Goal: Task Accomplishment & Management: Complete application form

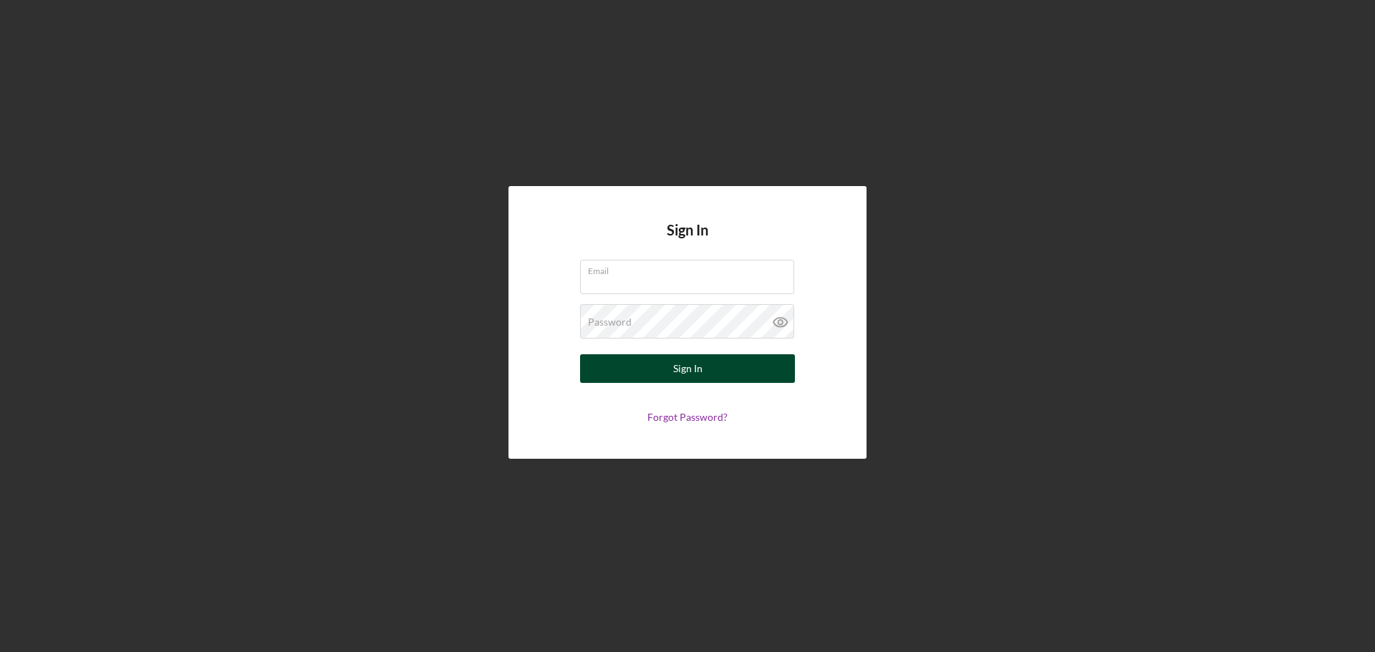
type input "[PERSON_NAME][EMAIL_ADDRESS][DOMAIN_NAME]"
click at [674, 364] on div "Sign In" at bounding box center [687, 368] width 29 height 29
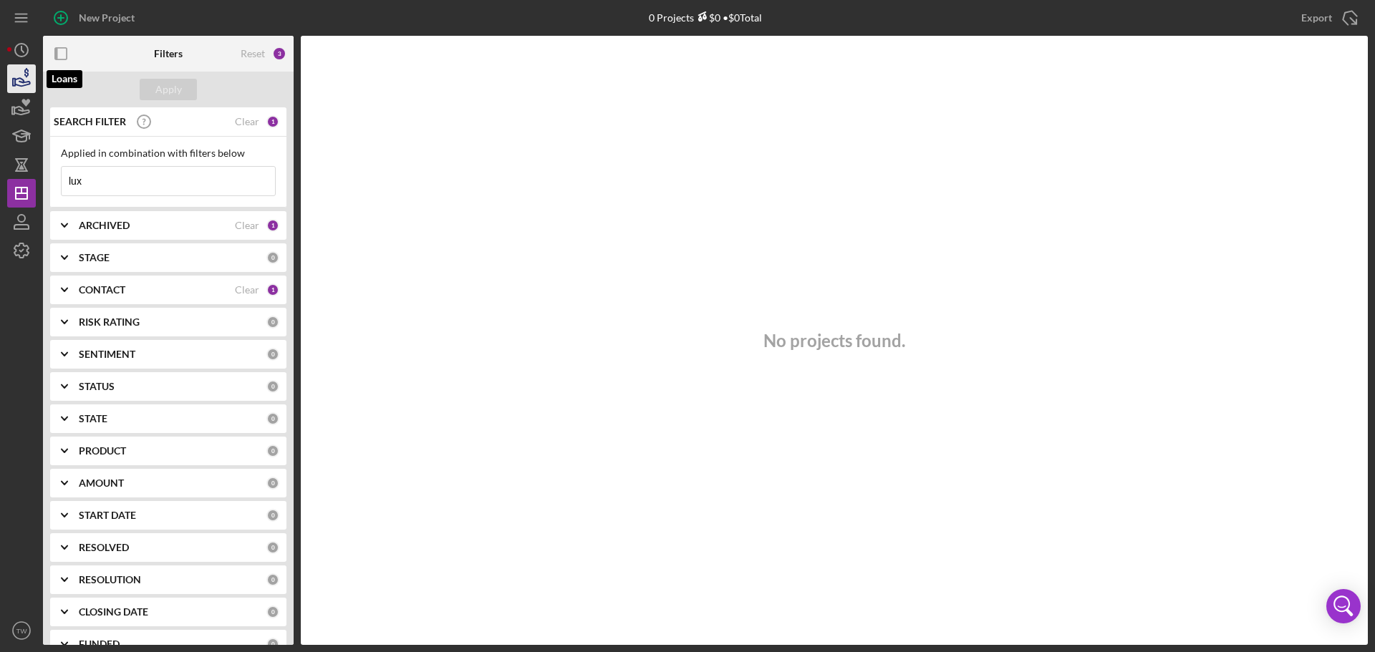
click at [16, 71] on icon "button" at bounding box center [22, 79] width 36 height 36
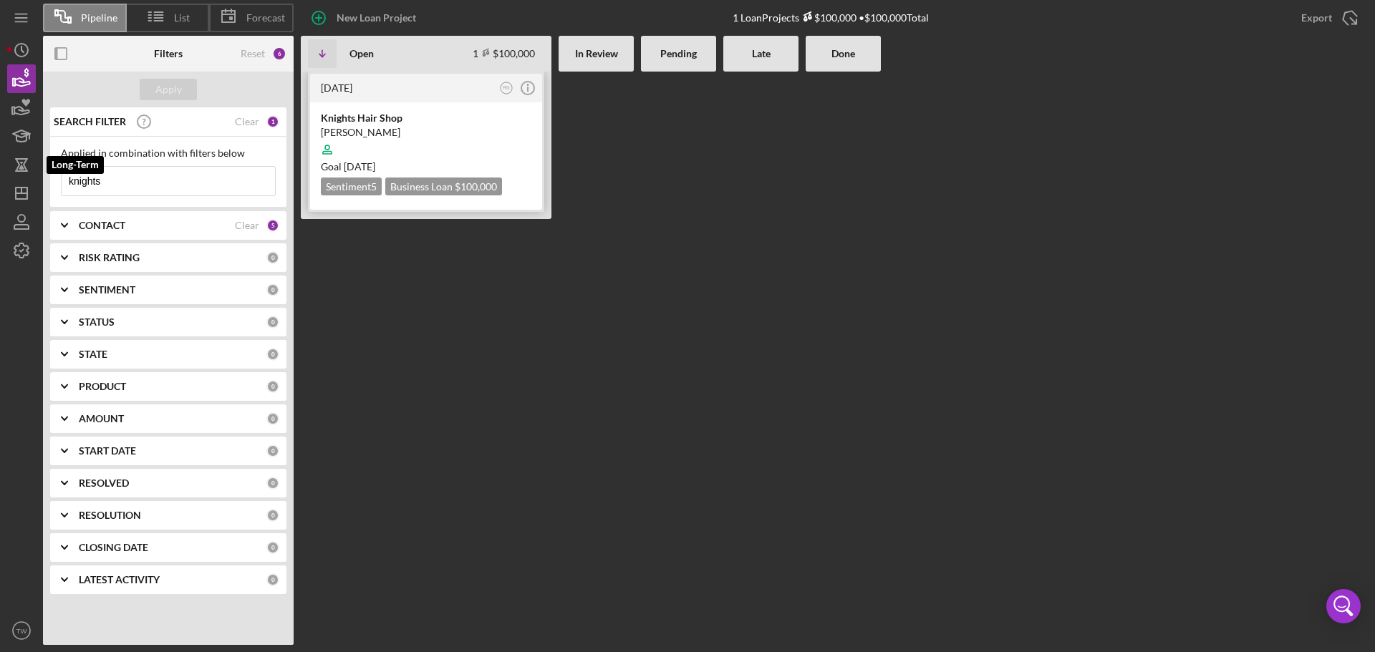
drag, startPoint x: 153, startPoint y: 180, endPoint x: 342, endPoint y: 163, distance: 189.9
click at [33, 175] on div "Pipeline List Forecast New Loan Project 1 Loan Projects $100,000 • $100,000 Tot…" at bounding box center [687, 322] width 1361 height 645
type input "onpar"
click at [427, 143] on div at bounding box center [426, 149] width 211 height 27
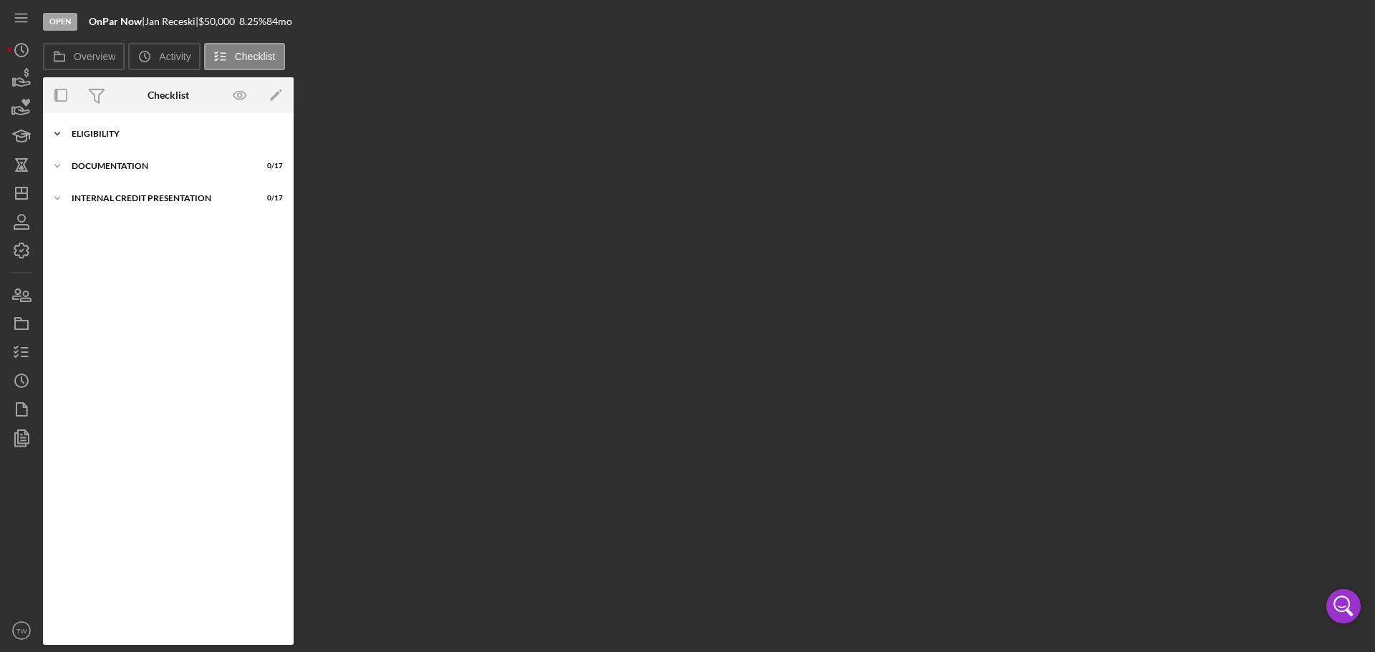
click at [115, 133] on div "Eligibility" at bounding box center [174, 134] width 204 height 9
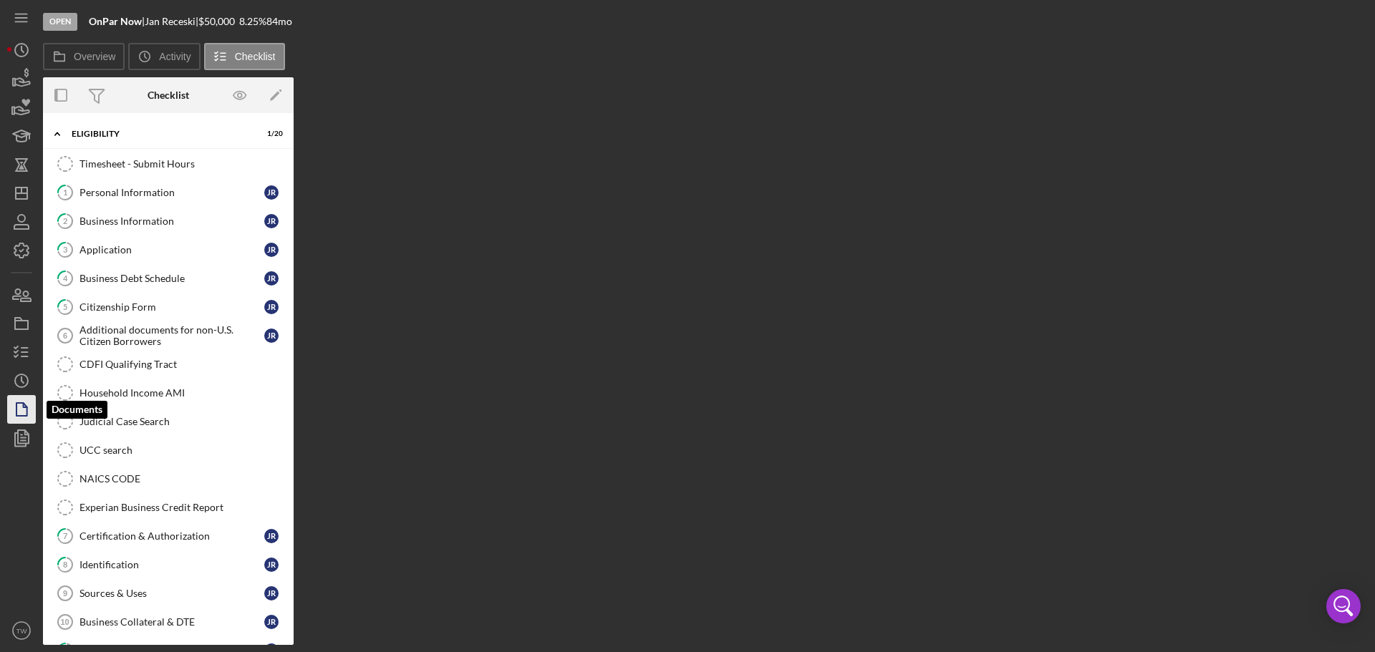
click at [29, 407] on icon "button" at bounding box center [22, 410] width 36 height 36
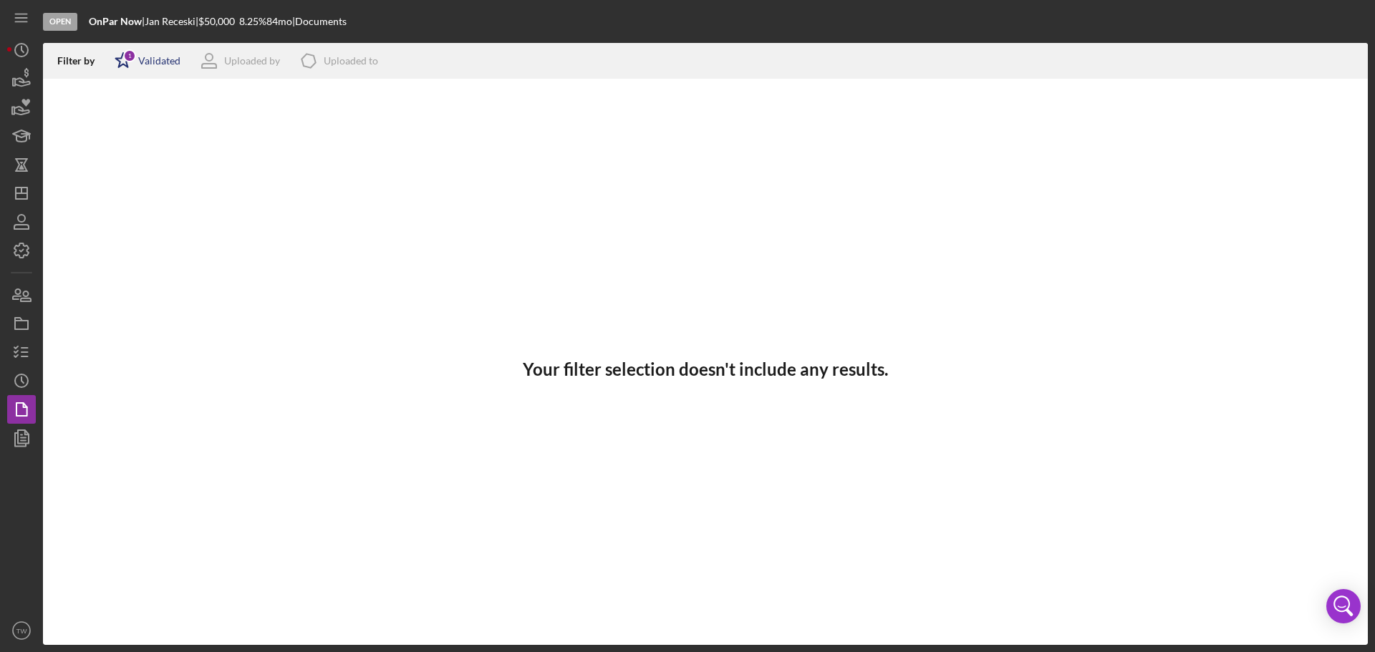
drag, startPoint x: 145, startPoint y: 58, endPoint x: 143, endPoint y: 77, distance: 19.5
click at [145, 59] on div "Validated" at bounding box center [159, 60] width 42 height 11
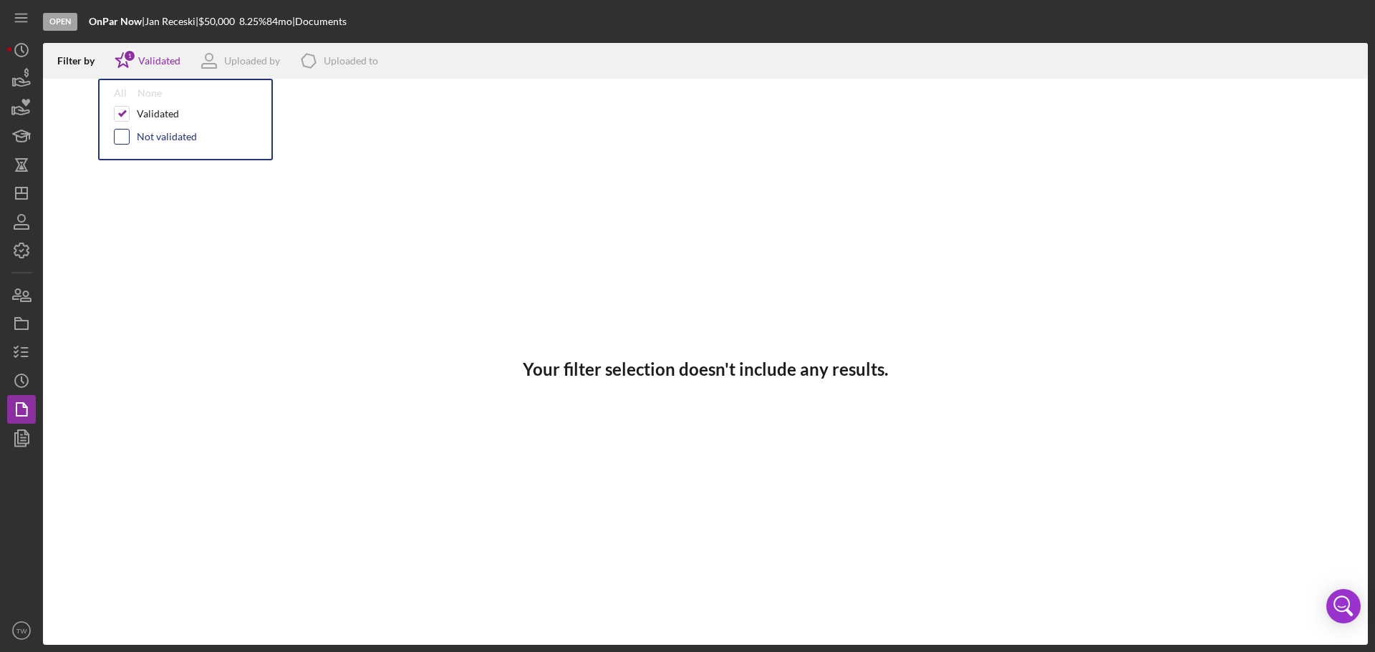
click at [120, 134] on input "checkbox" at bounding box center [122, 137] width 14 height 14
checkbox input "true"
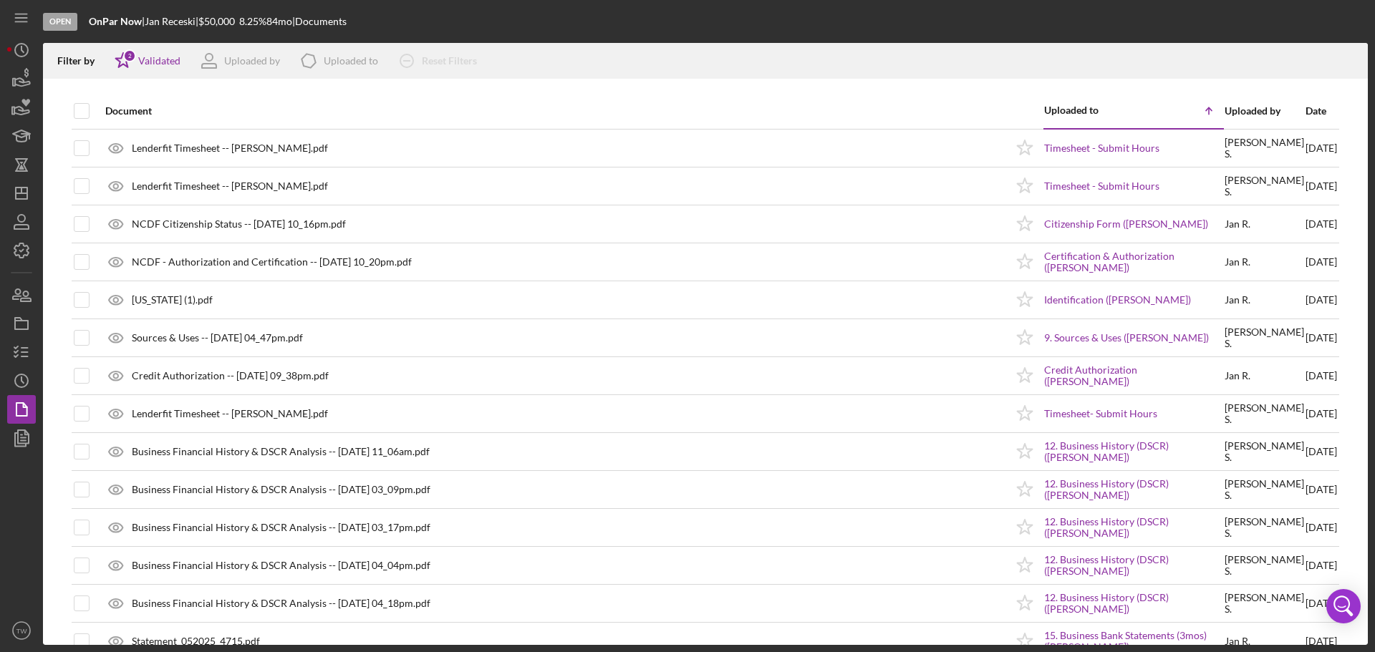
click at [463, 105] on div "Document" at bounding box center [555, 110] width 900 height 11
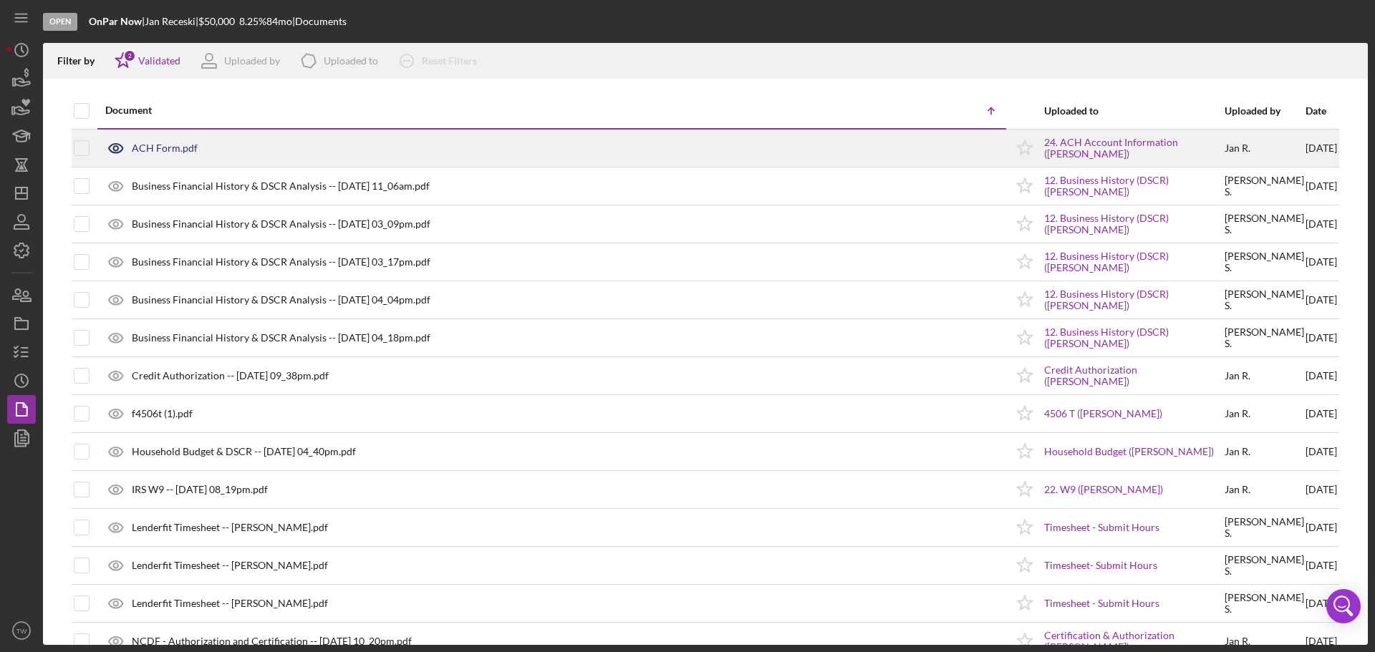
click at [165, 147] on div "ACH Form.pdf" at bounding box center [165, 148] width 66 height 11
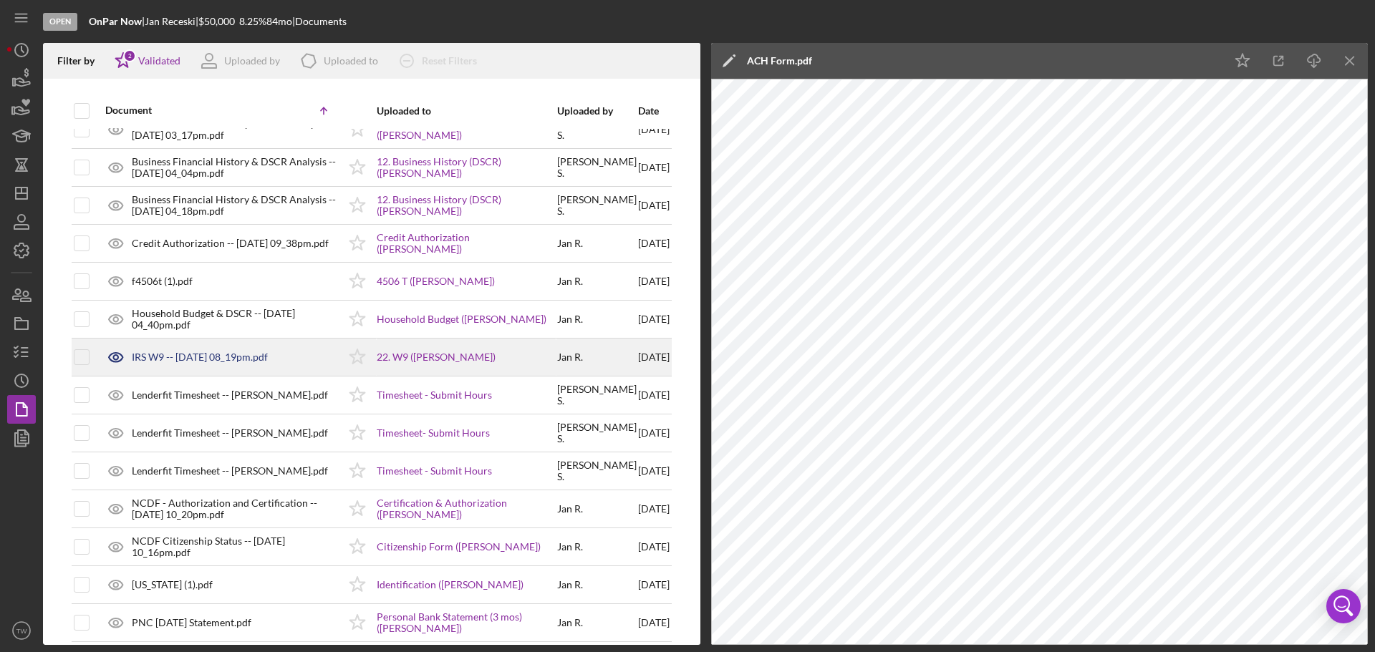
scroll to position [143, 0]
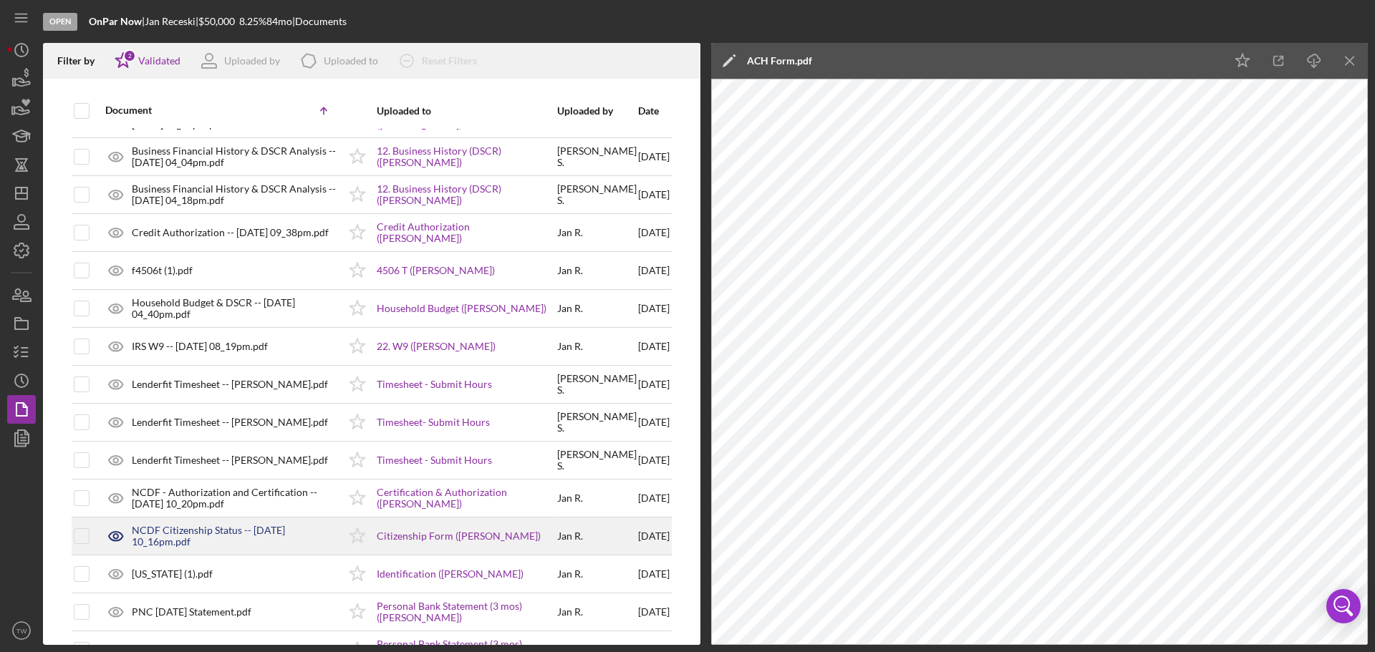
click at [207, 530] on div "NCDF Citizenship Status -- [DATE] 10_16pm.pdf" at bounding box center [235, 536] width 206 height 23
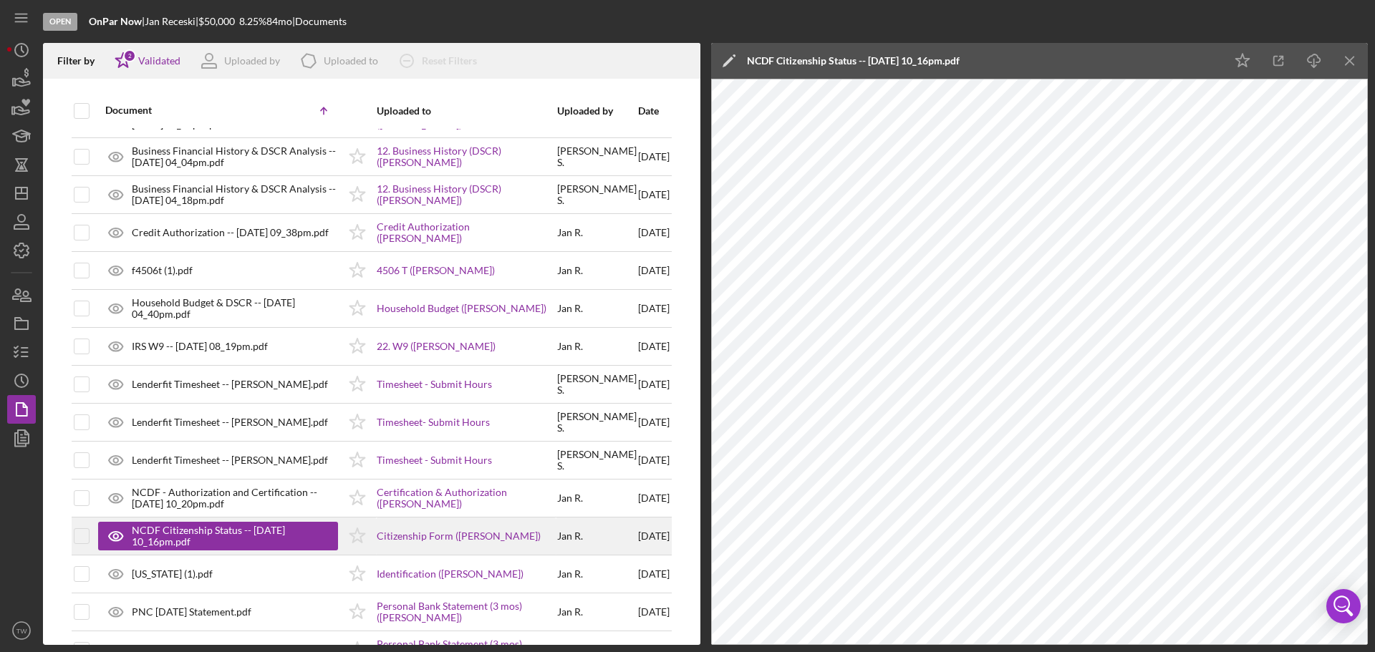
scroll to position [215, 0]
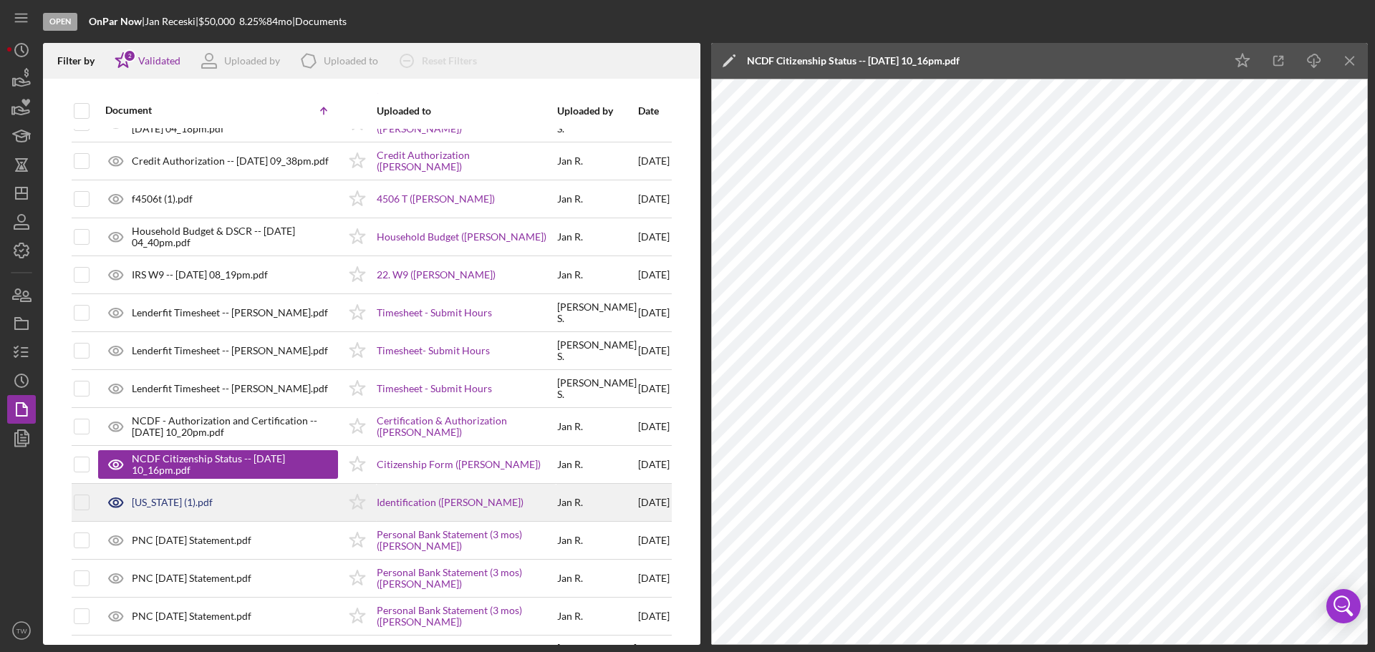
click at [170, 501] on div "[US_STATE] (1).pdf" at bounding box center [172, 502] width 81 height 11
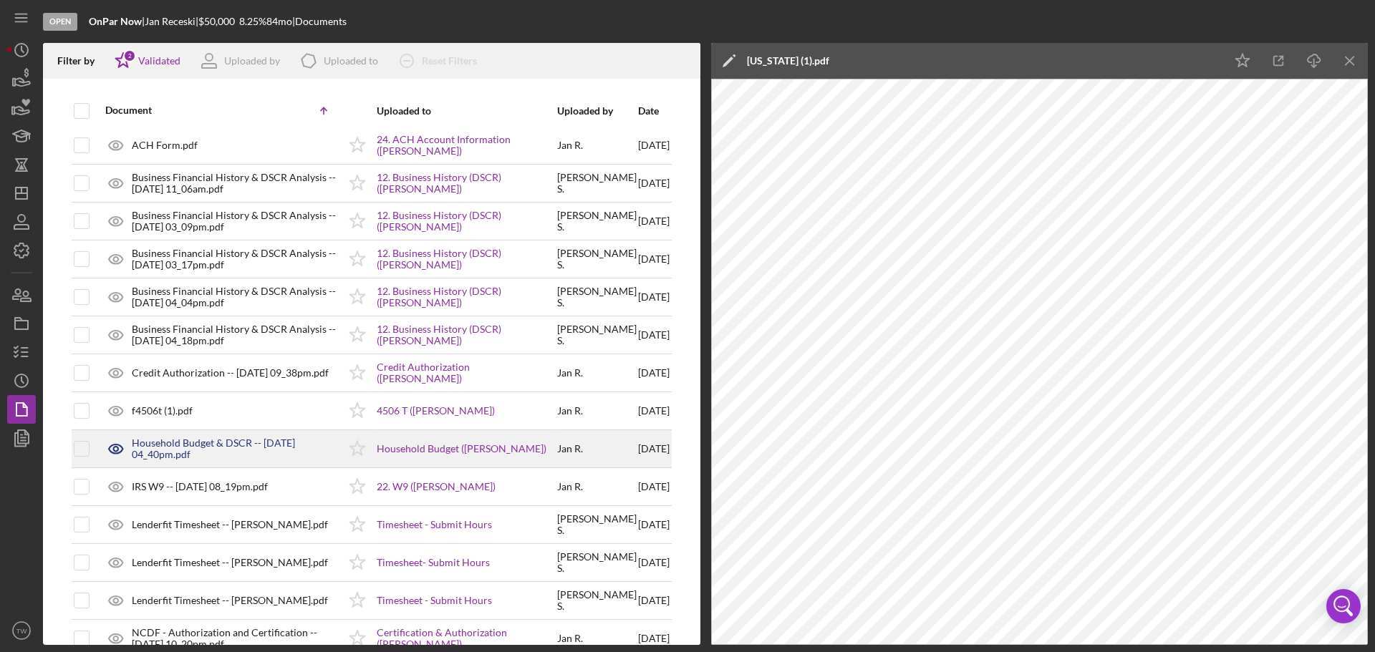
scroll to position [0, 0]
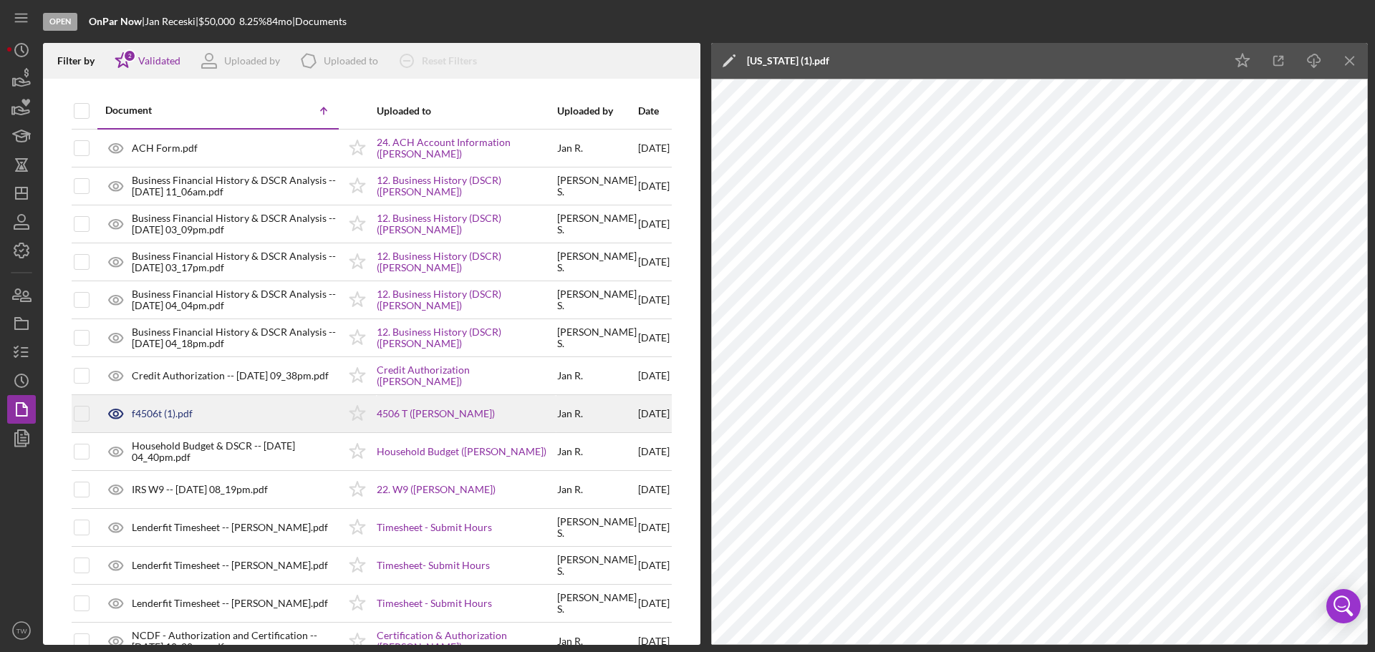
click at [155, 412] on div "f4506t (1).pdf" at bounding box center [162, 413] width 61 height 11
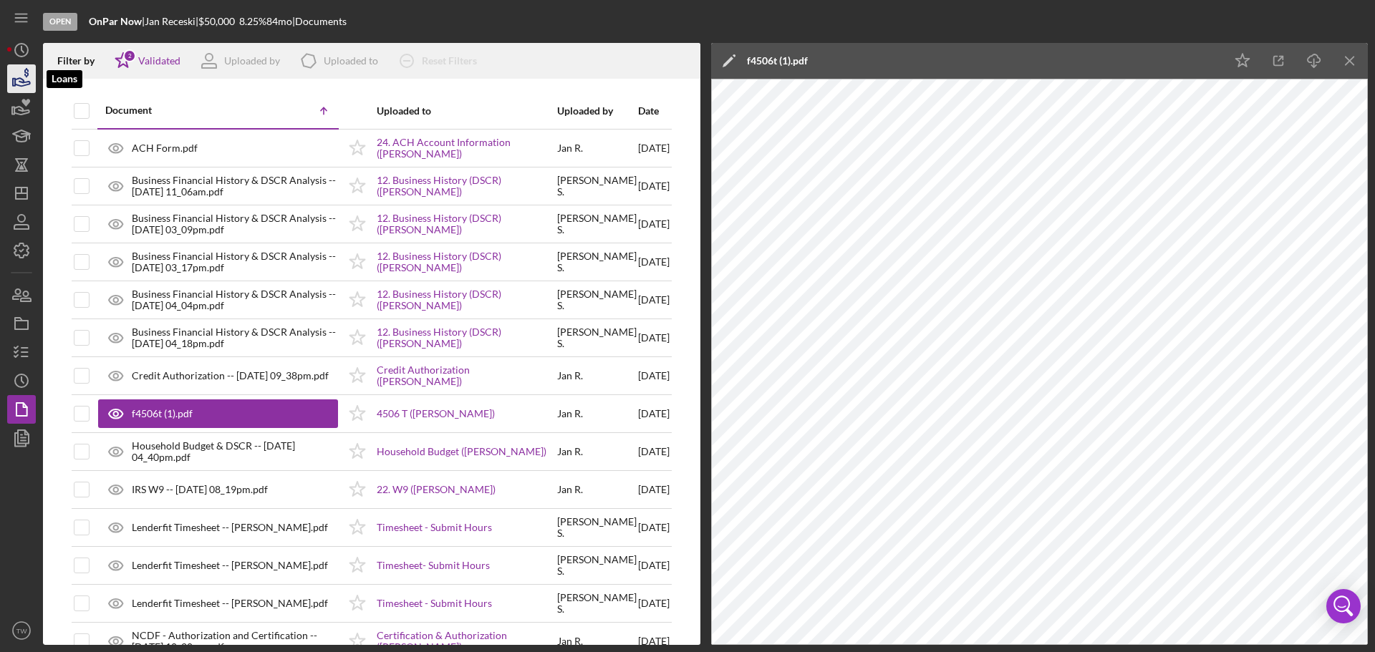
click at [29, 81] on icon "button" at bounding box center [22, 79] width 36 height 36
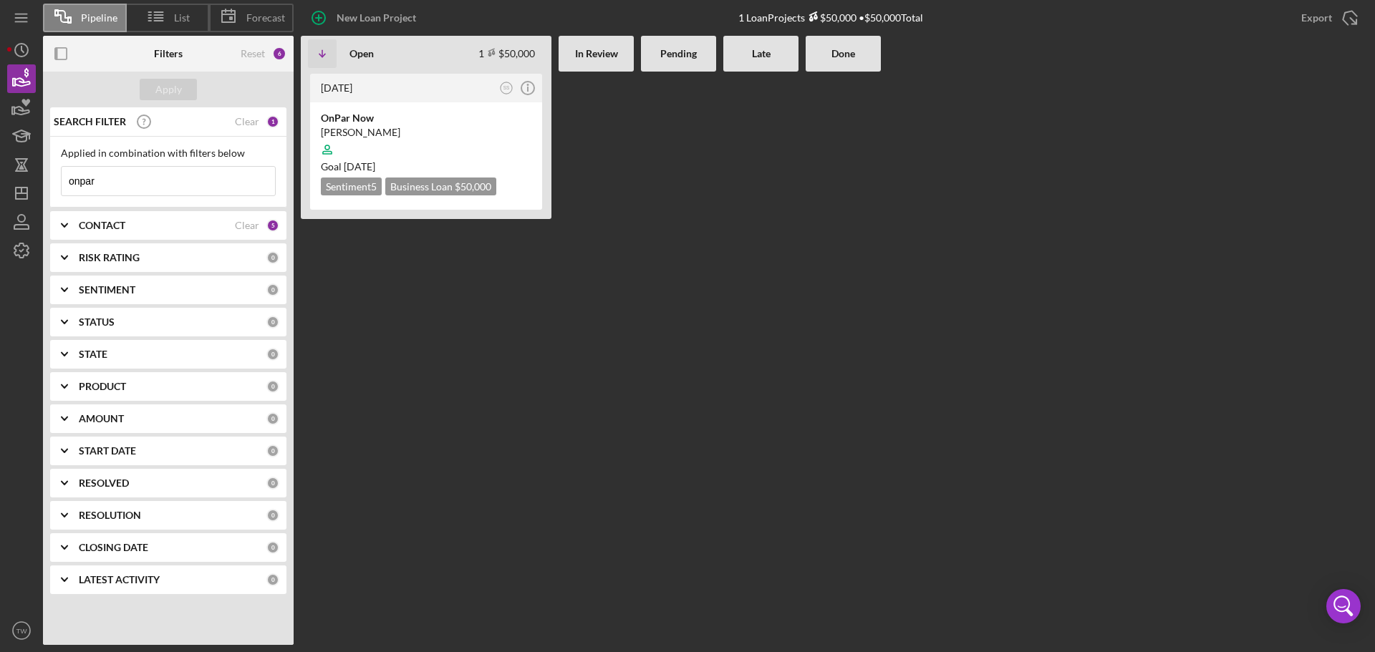
click at [691, 573] on div at bounding box center [678, 359] width 75 height 574
click at [419, 125] on div "OnPar Now" at bounding box center [426, 118] width 211 height 14
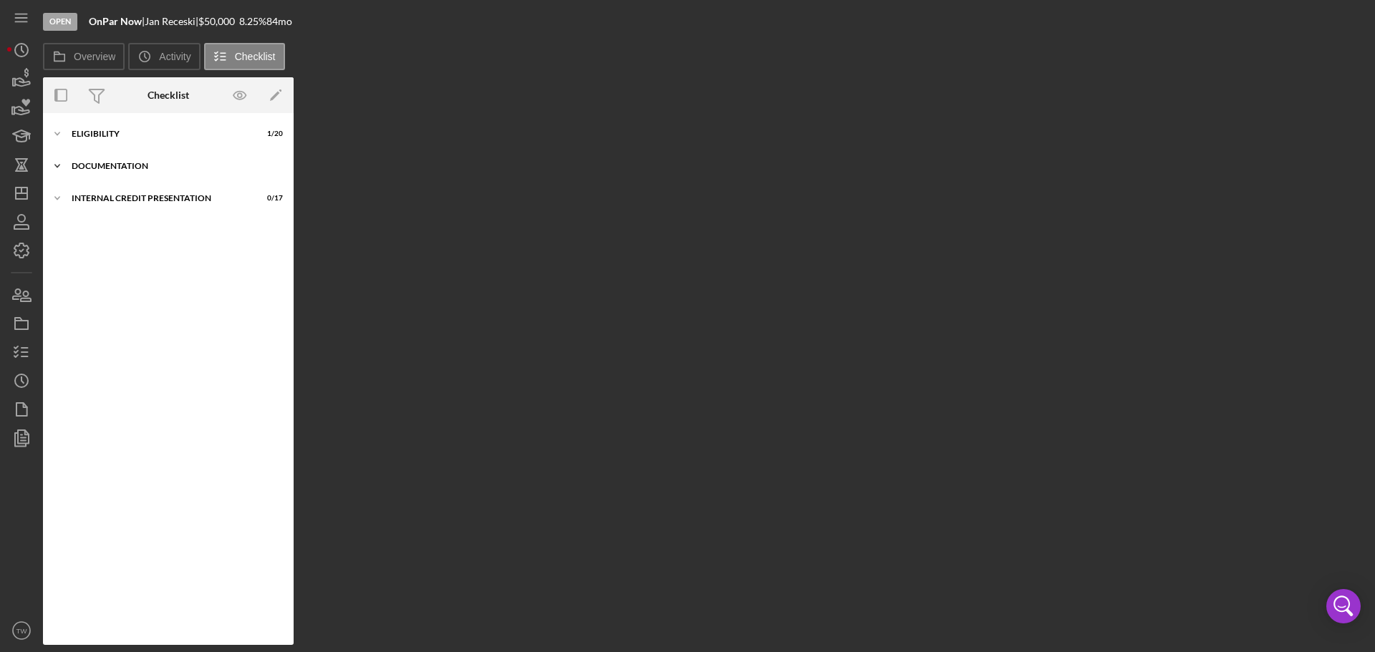
click at [124, 166] on div "documentation" at bounding box center [174, 166] width 204 height 9
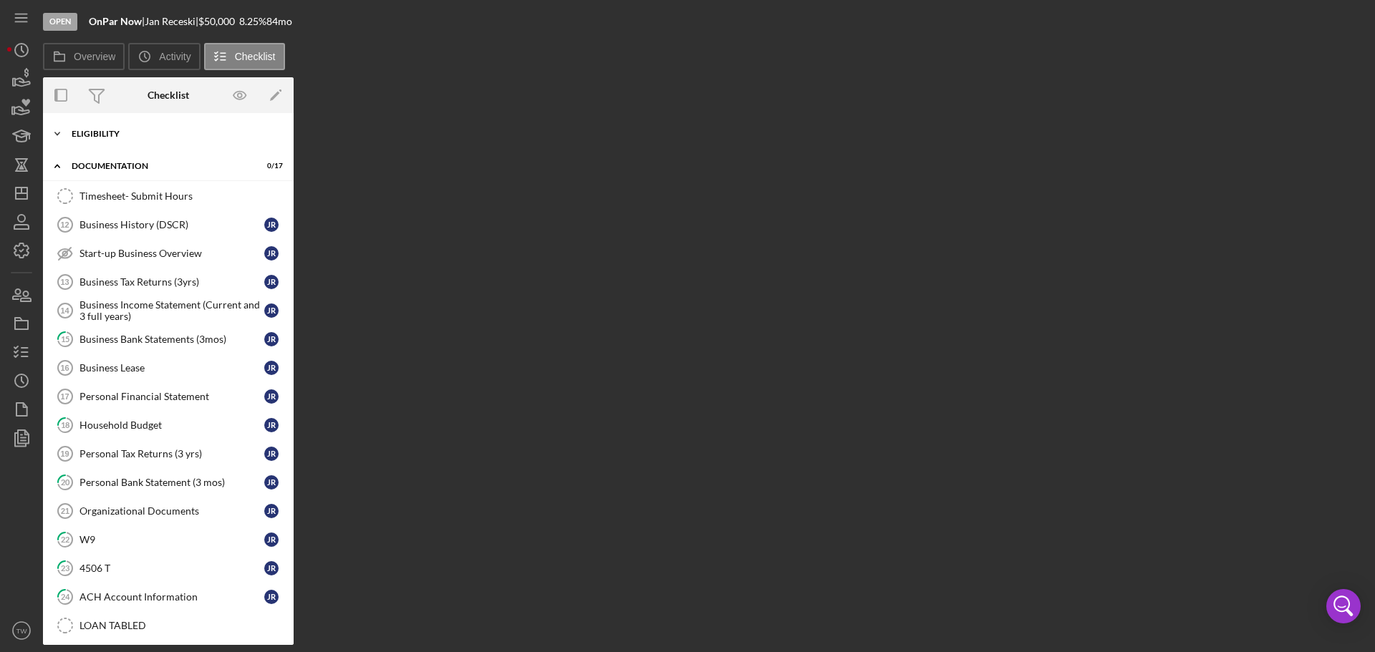
click at [116, 139] on div "Icon/Expander Eligibility 1 / 20" at bounding box center [168, 134] width 251 height 29
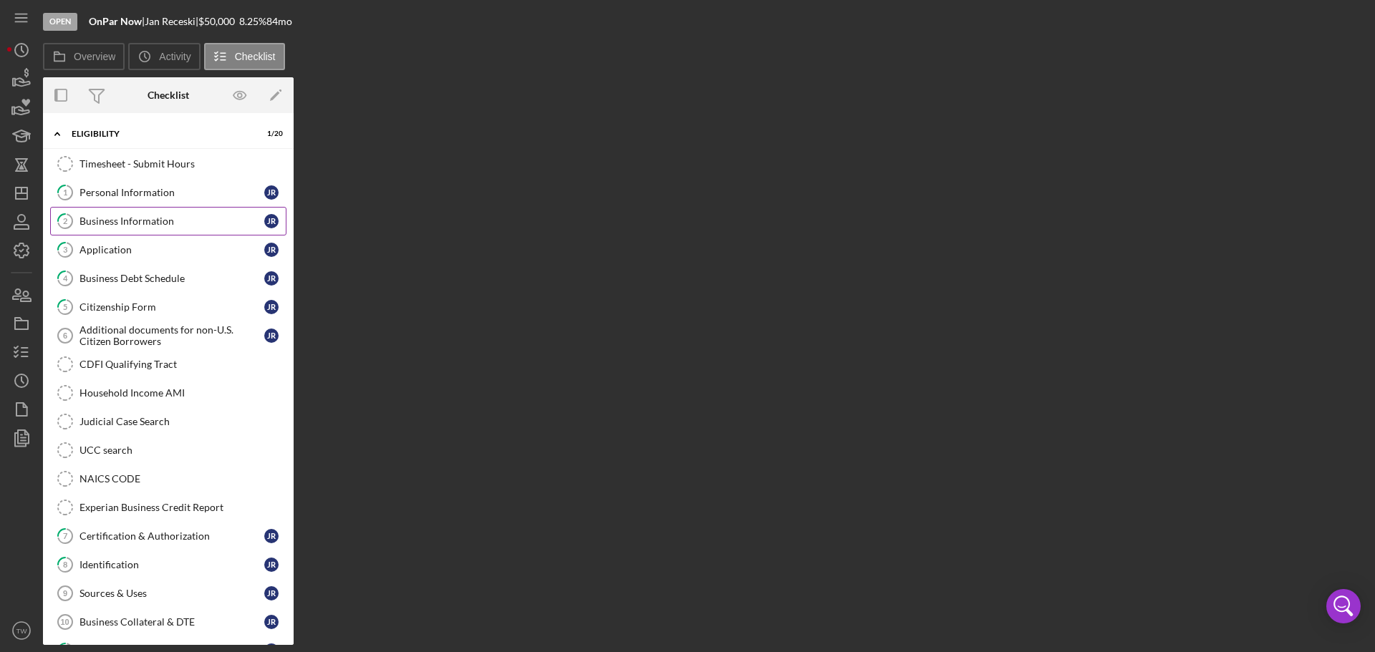
click at [143, 223] on div "Business Information" at bounding box center [171, 221] width 185 height 11
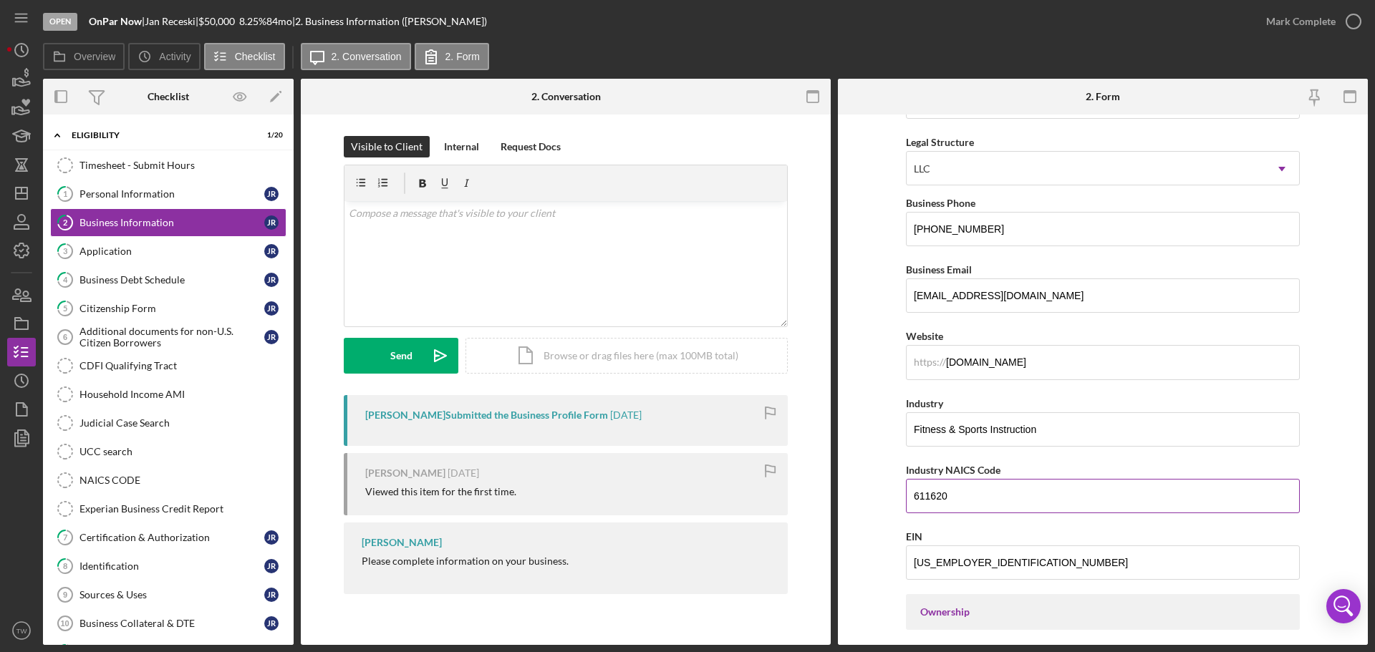
scroll to position [215, 0]
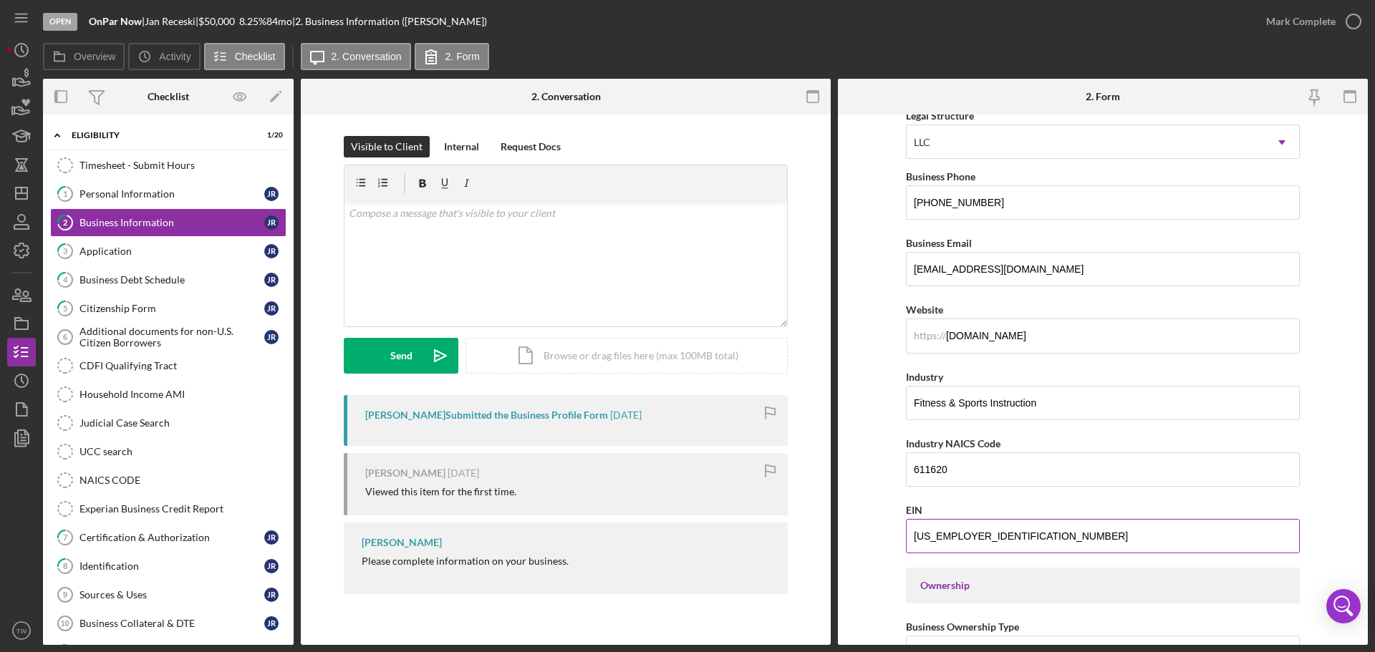
drag, startPoint x: 1005, startPoint y: 538, endPoint x: 910, endPoint y: 529, distance: 95.6
click at [894, 531] on form "Business Name OnPar Now DBA OnPar Now Business Start Date [DATE] Legal Structur…" at bounding box center [1103, 380] width 530 height 531
drag, startPoint x: 972, startPoint y: 470, endPoint x: 825, endPoint y: 441, distance: 149.6
click at [825, 441] on div "Overview Internal Workflow Stage Open Icon/Dropdown Arrow Archive (can unarchiv…" at bounding box center [705, 362] width 1325 height 566
click at [142, 198] on div "Personal Information" at bounding box center [171, 193] width 185 height 11
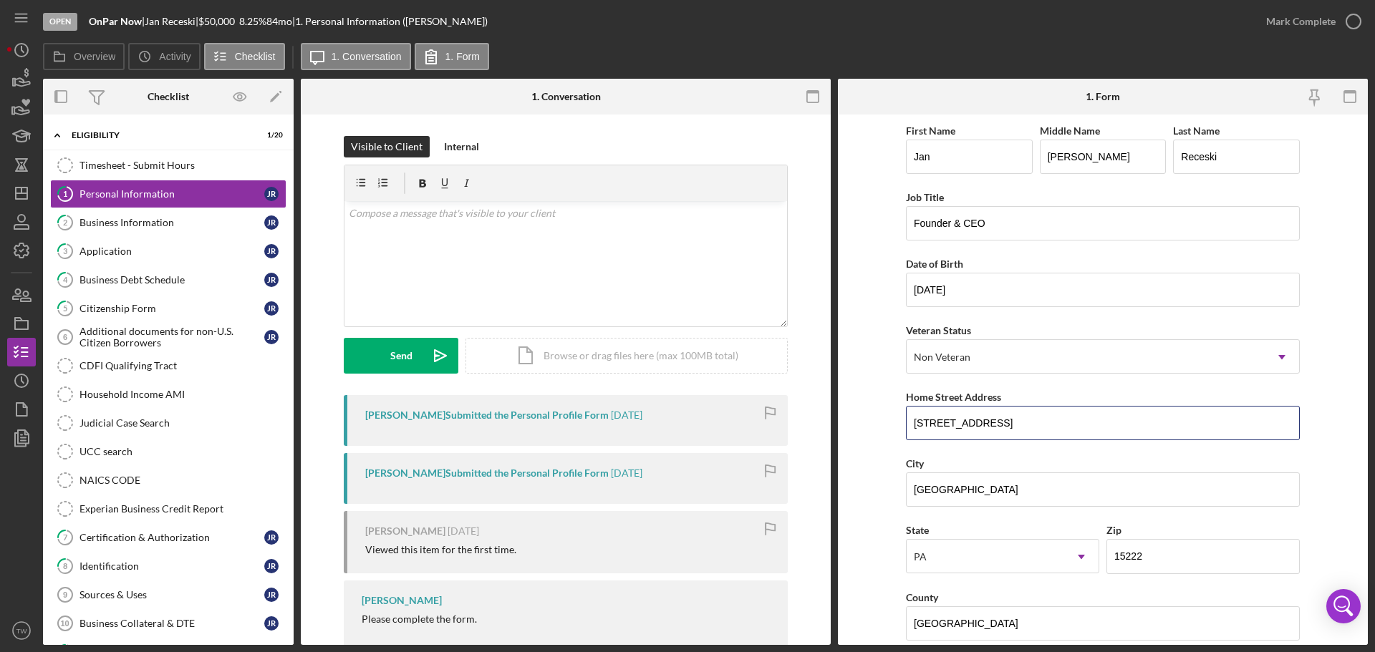
drag, startPoint x: 1067, startPoint y: 420, endPoint x: 871, endPoint y: 425, distance: 196.3
click at [871, 425] on form "First Name Jan Middle Name [PERSON_NAME] Last Name [PERSON_NAME] Job Title Foun…" at bounding box center [1103, 380] width 530 height 531
click at [168, 218] on div "Business Information" at bounding box center [171, 222] width 185 height 11
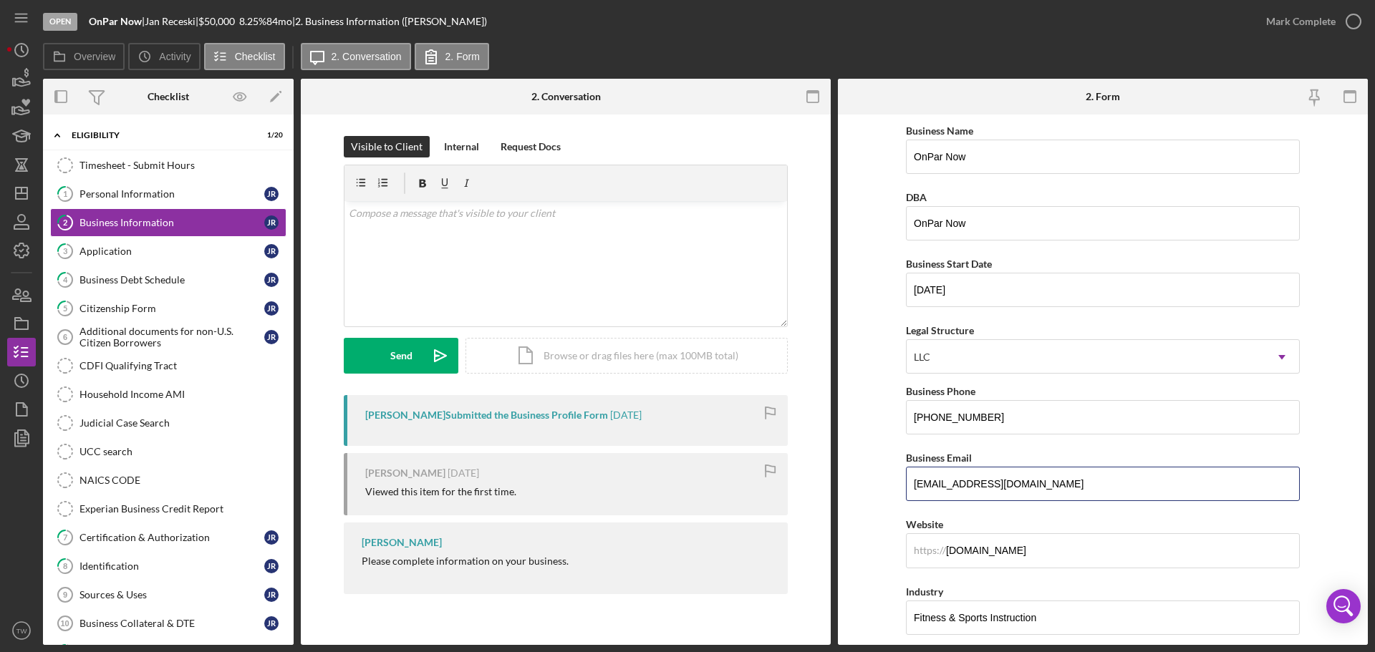
drag, startPoint x: 1044, startPoint y: 489, endPoint x: 838, endPoint y: 490, distance: 206.2
click at [838, 490] on form "Business Name OnPar Now DBA OnPar Now Business Start Date [DATE] Legal Structur…" at bounding box center [1103, 380] width 530 height 531
